Goal: Use online tool/utility: Utilize a website feature to perform a specific function

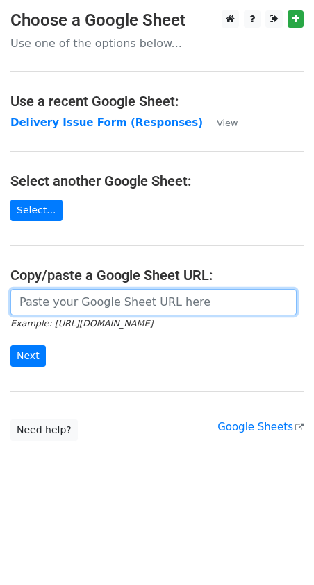
click at [45, 295] on input "url" at bounding box center [153, 302] width 286 height 26
paste input "https://docs.google.com/spreadsheets/d/1qQHD5SoE2zCQxW73jNxLPRujqbOdsJS1upL9tDW…"
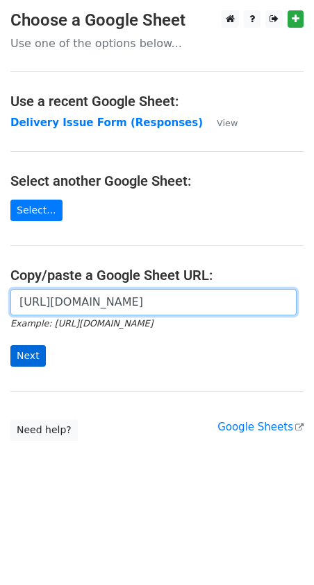
type input "https://docs.google.com/spreadsheets/d/1qQHD5SoE2zCQxW73jNxLPRujqbOdsJS1upL9tDW…"
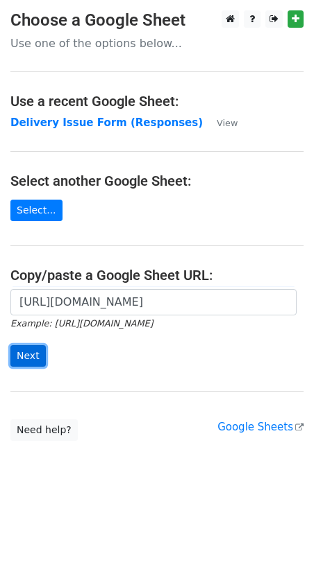
click at [26, 355] on input "Next" at bounding box center [27, 356] width 35 height 22
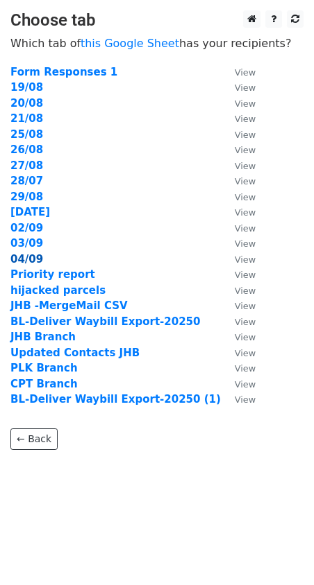
click at [24, 261] on strong "04/09" at bounding box center [26, 259] width 33 height 12
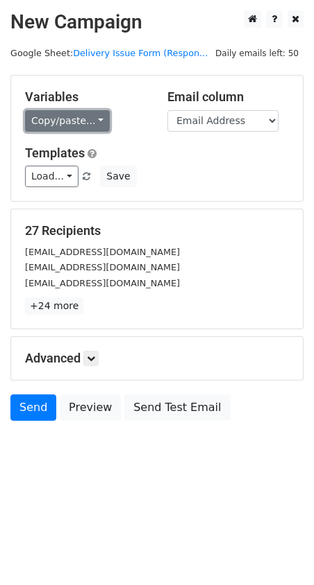
click at [91, 121] on link "Copy/paste..." at bounding box center [67, 121] width 85 height 22
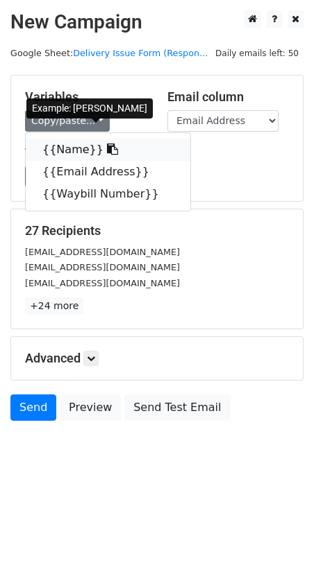
click at [80, 144] on link "{{Name}}" at bounding box center [108, 150] width 164 height 22
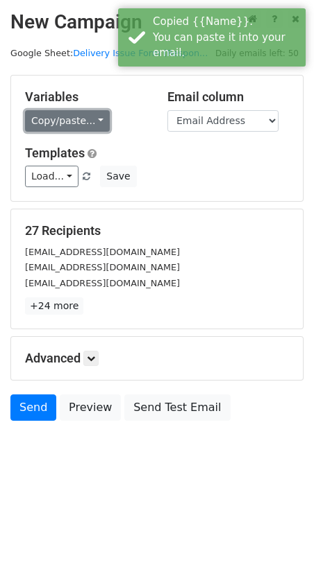
click at [99, 117] on link "Copy/paste..." at bounding box center [67, 121] width 85 height 22
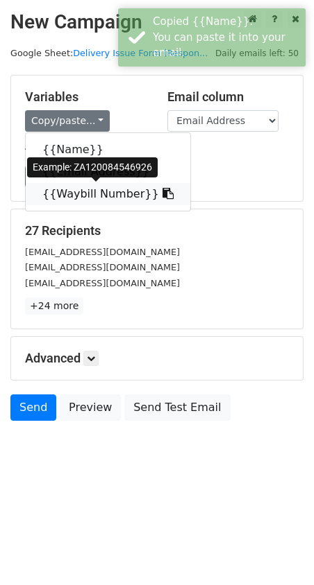
click at [85, 194] on link "{{Waybill Number}}" at bounding box center [108, 194] width 164 height 22
